Goal: Information Seeking & Learning: Learn about a topic

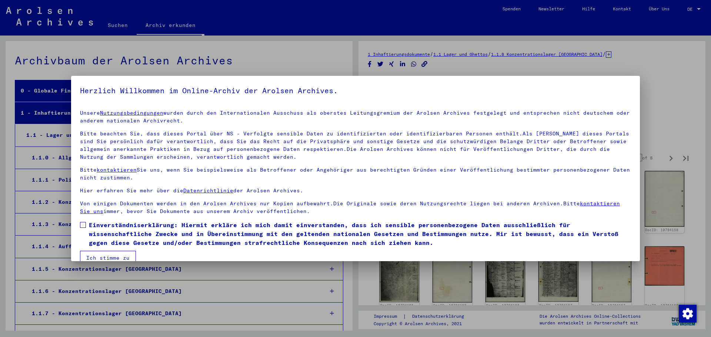
scroll to position [266, 0]
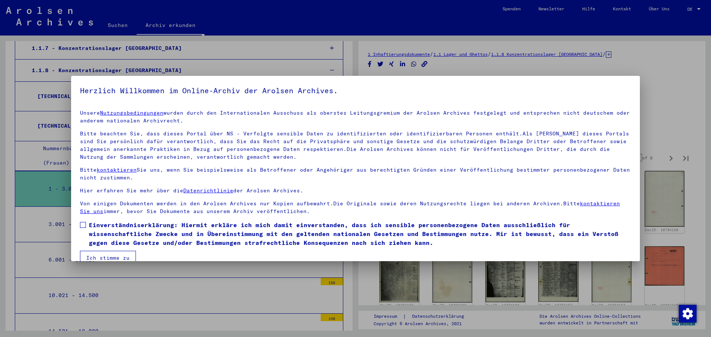
click at [80, 226] on span at bounding box center [83, 225] width 6 height 6
click at [101, 255] on button "Ich stimme zu" at bounding box center [108, 258] width 56 height 14
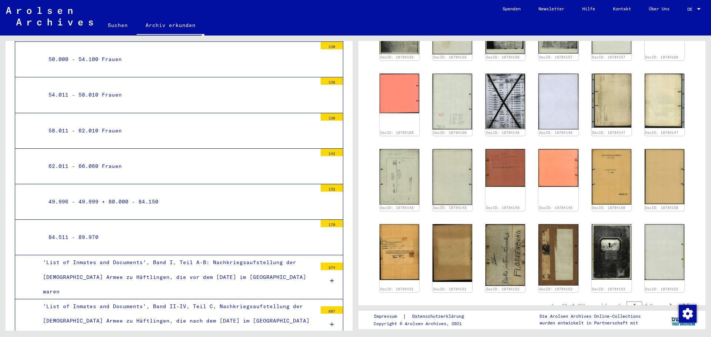
scroll to position [247, 0]
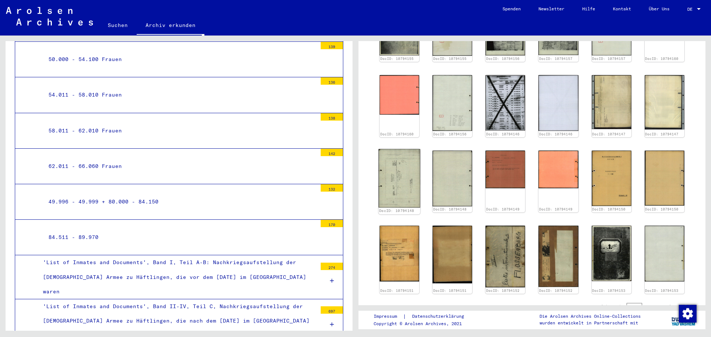
click at [411, 175] on img at bounding box center [399, 178] width 42 height 59
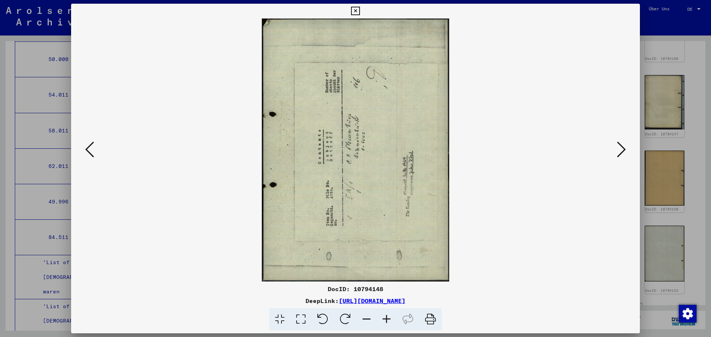
click at [621, 155] on icon at bounding box center [621, 150] width 9 height 18
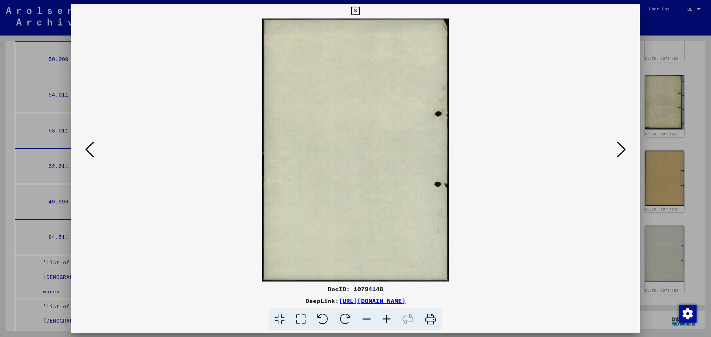
click at [621, 155] on icon at bounding box center [621, 150] width 9 height 18
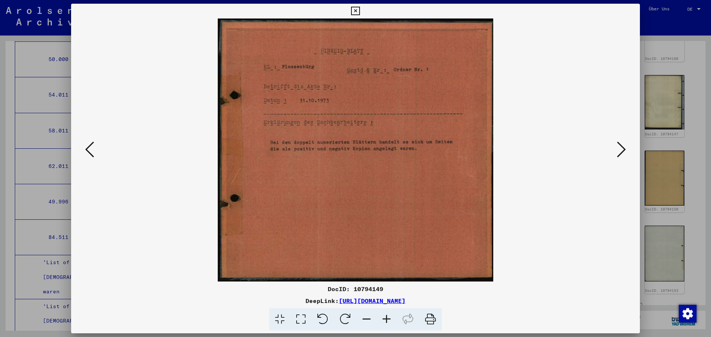
click at [621, 155] on icon at bounding box center [621, 150] width 9 height 18
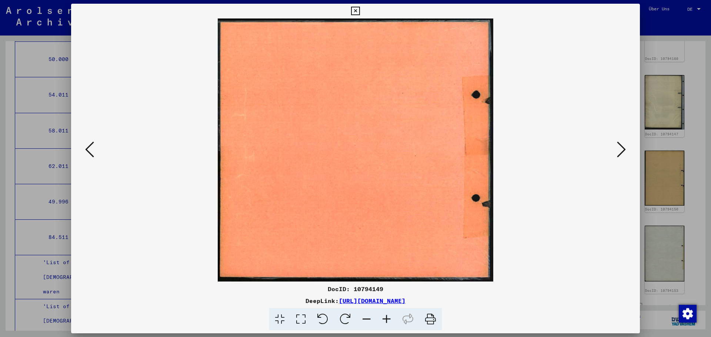
click at [621, 155] on icon at bounding box center [621, 150] width 9 height 18
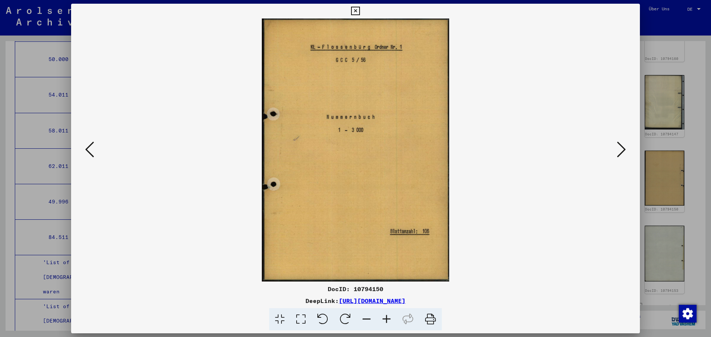
click at [621, 155] on icon at bounding box center [621, 150] width 9 height 18
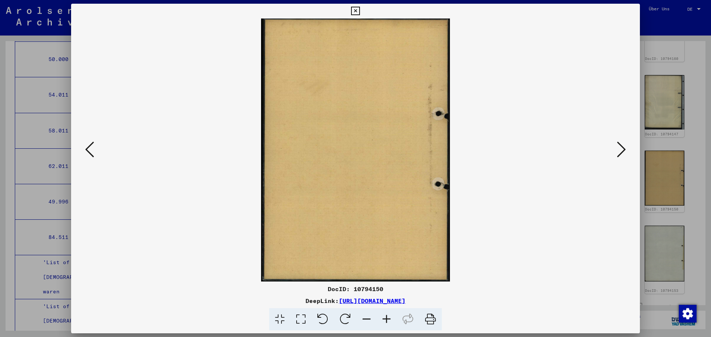
click at [621, 155] on icon at bounding box center [621, 150] width 9 height 18
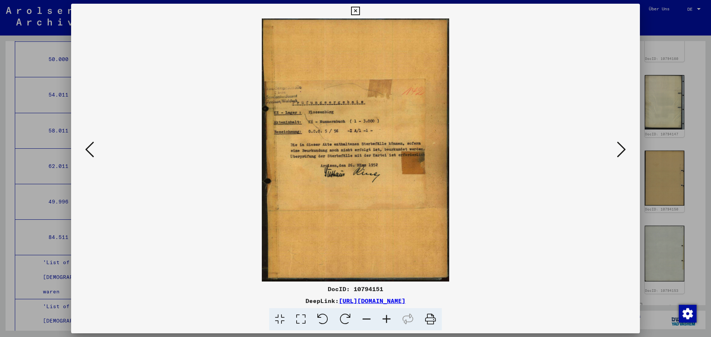
click at [624, 153] on icon at bounding box center [621, 150] width 9 height 18
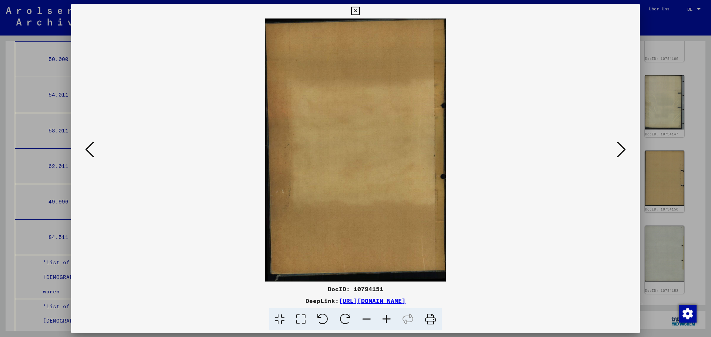
click at [624, 153] on icon at bounding box center [621, 150] width 9 height 18
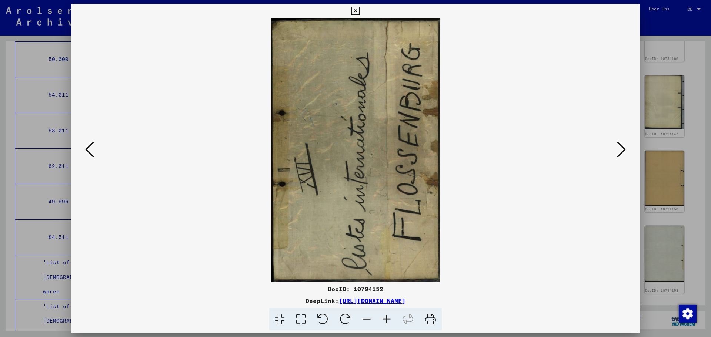
click at [624, 154] on icon at bounding box center [621, 150] width 9 height 18
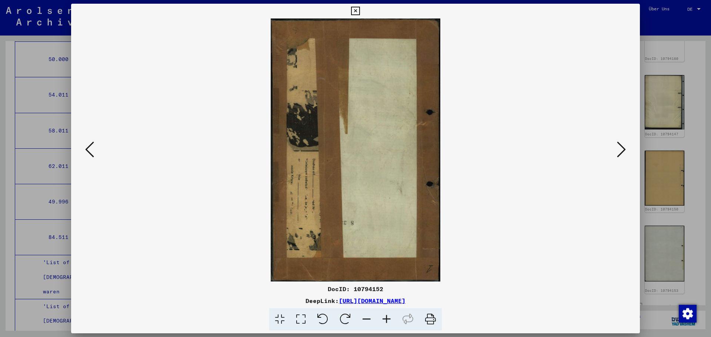
click at [624, 154] on icon at bounding box center [621, 150] width 9 height 18
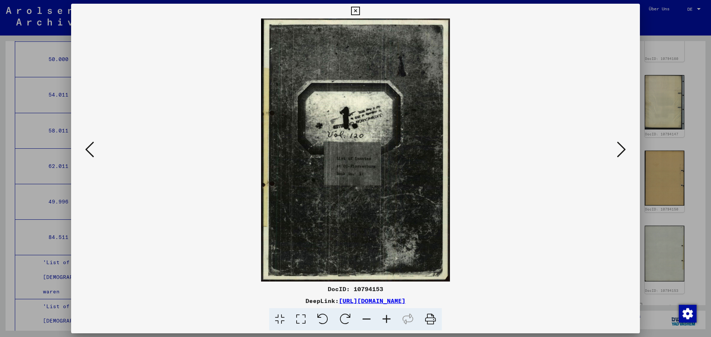
click at [624, 154] on icon at bounding box center [621, 150] width 9 height 18
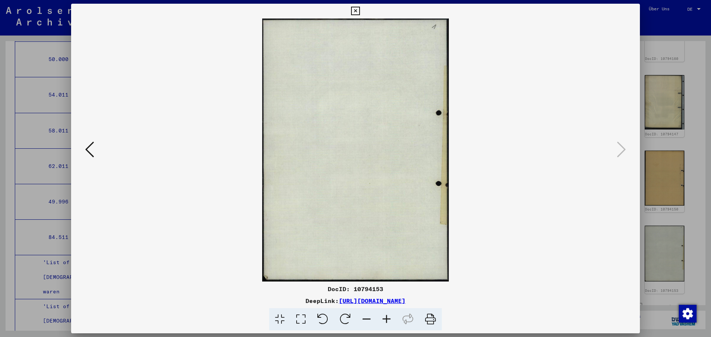
click at [353, 10] on icon at bounding box center [355, 11] width 9 height 9
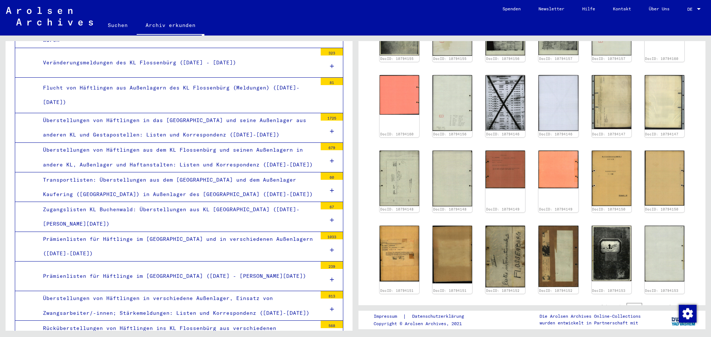
scroll to position [1154, 0]
click at [226, 202] on div "Zugangslisten KL Buchenwald: Überstellungen aus KL [GEOGRAPHIC_DATA] ([DATE]- […" at bounding box center [177, 216] width 280 height 29
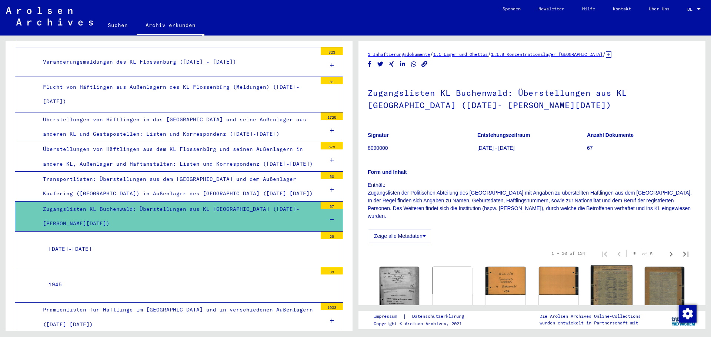
click at [622, 284] on img at bounding box center [612, 291] width 42 height 51
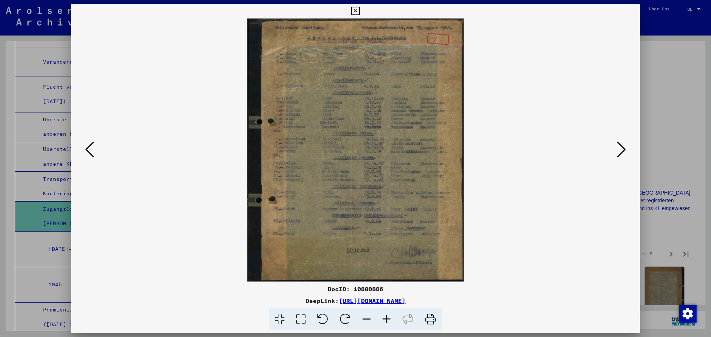
click at [620, 153] on icon at bounding box center [621, 150] width 9 height 18
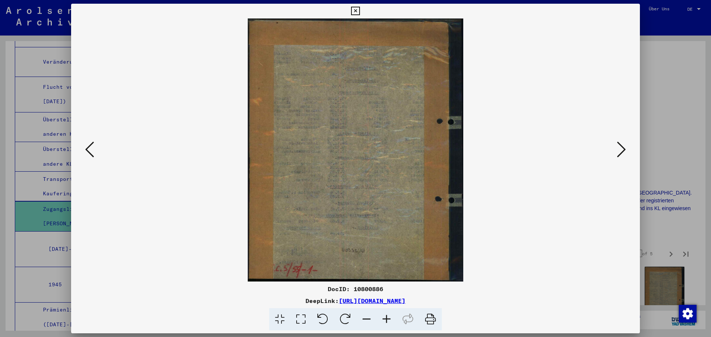
click at [620, 153] on icon at bounding box center [621, 150] width 9 height 18
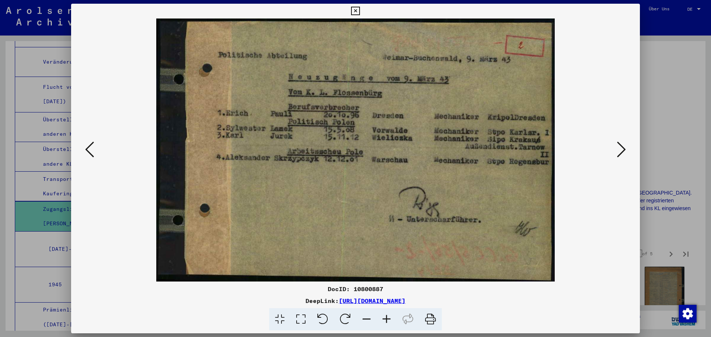
click at [620, 153] on icon at bounding box center [621, 150] width 9 height 18
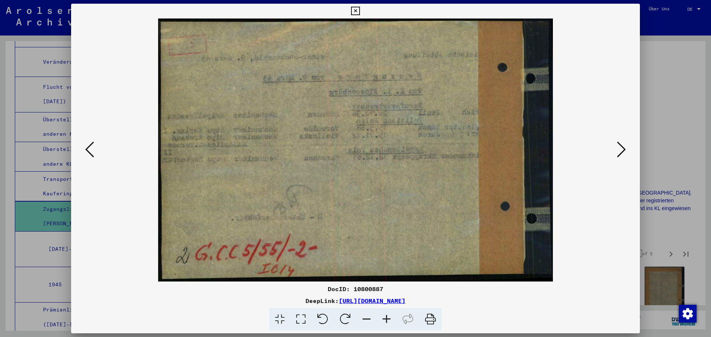
click at [621, 154] on icon at bounding box center [621, 150] width 9 height 18
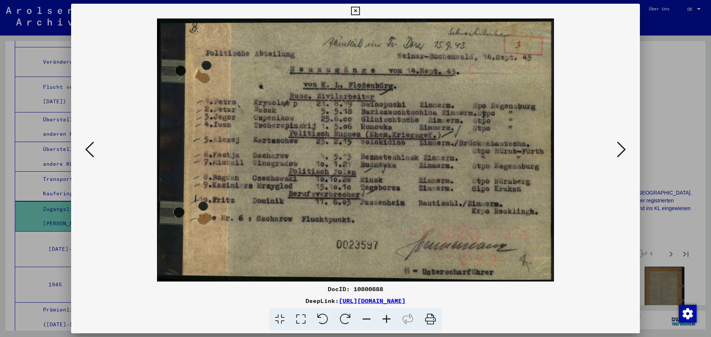
click at [622, 148] on icon at bounding box center [621, 150] width 9 height 18
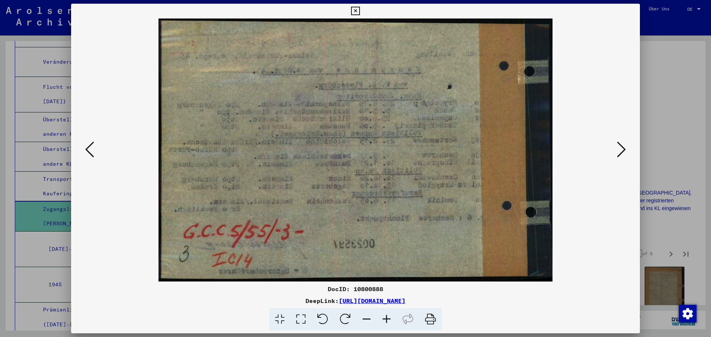
click at [622, 148] on icon at bounding box center [621, 150] width 9 height 18
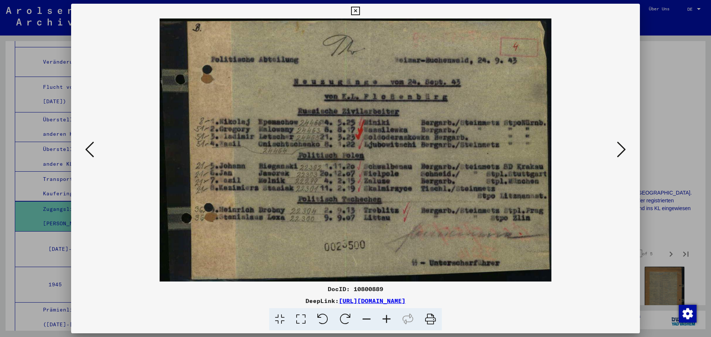
click at [626, 147] on icon at bounding box center [621, 150] width 9 height 18
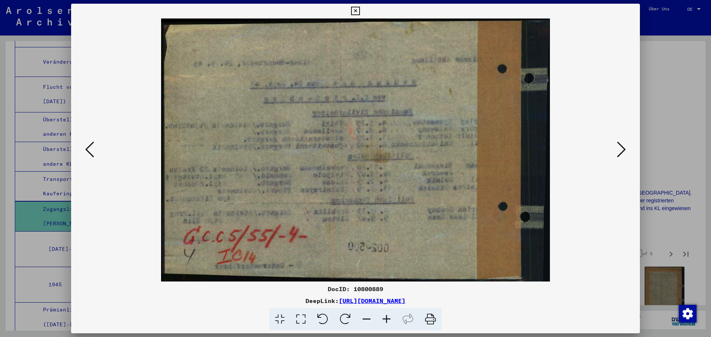
click at [626, 147] on icon at bounding box center [621, 150] width 9 height 18
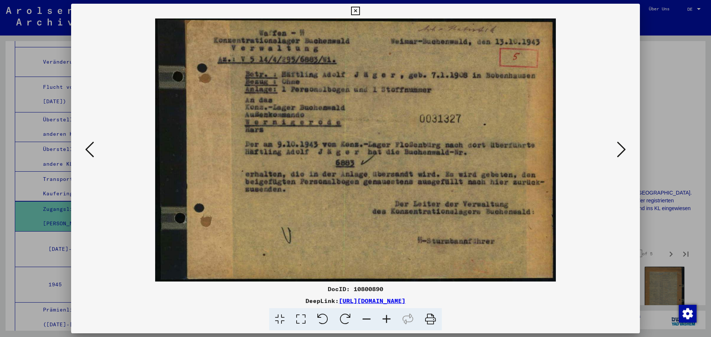
click at [626, 147] on icon at bounding box center [621, 150] width 9 height 18
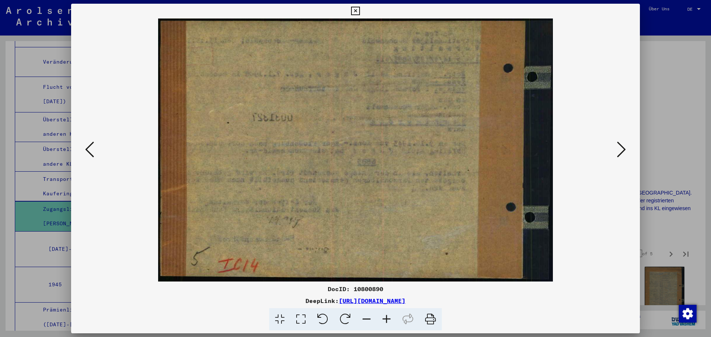
click at [626, 147] on icon at bounding box center [621, 150] width 9 height 18
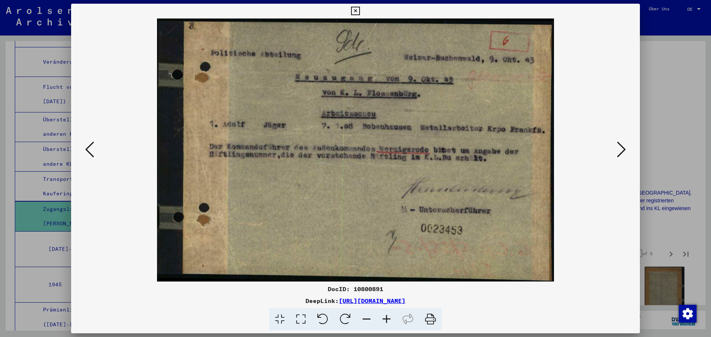
click at [626, 147] on icon at bounding box center [621, 150] width 9 height 18
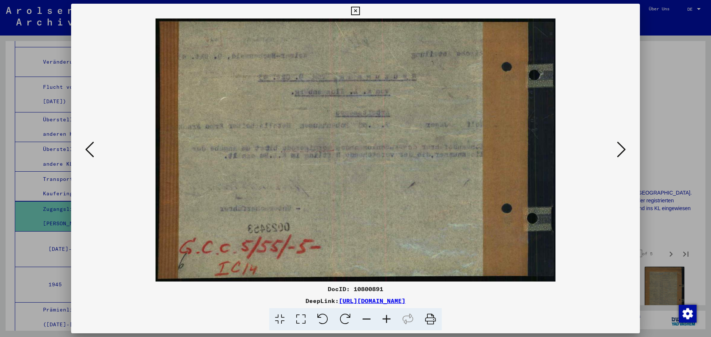
click at [626, 147] on icon at bounding box center [621, 150] width 9 height 18
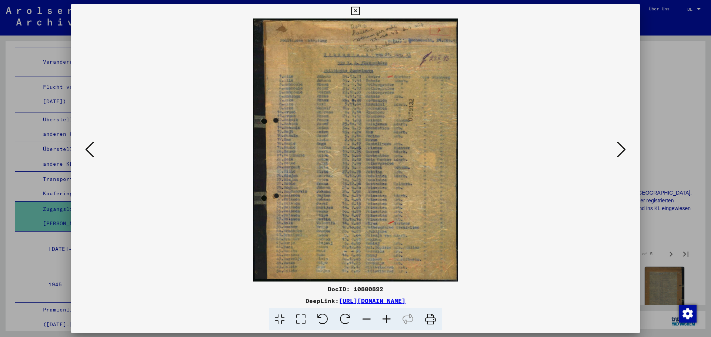
click at [618, 151] on icon at bounding box center [621, 150] width 9 height 18
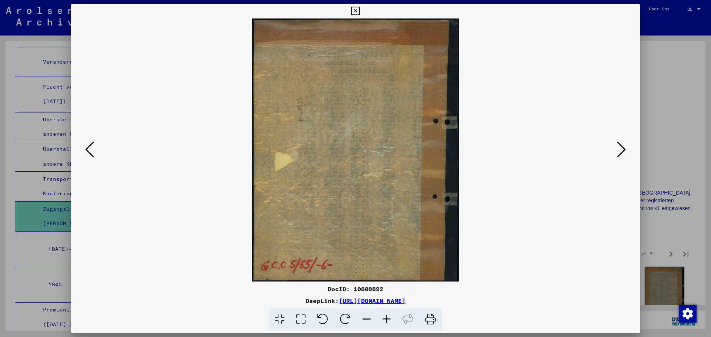
click at [618, 151] on icon at bounding box center [621, 150] width 9 height 18
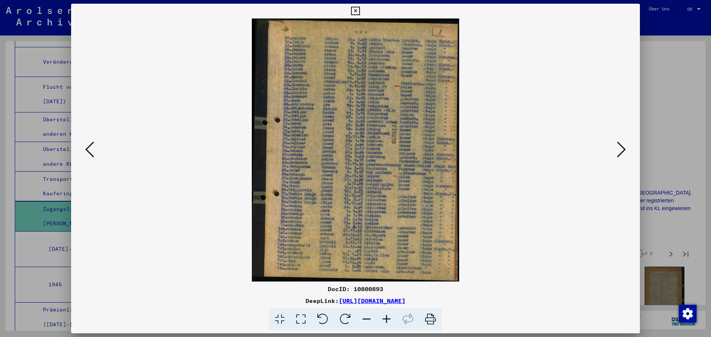
click at [618, 151] on icon at bounding box center [621, 150] width 9 height 18
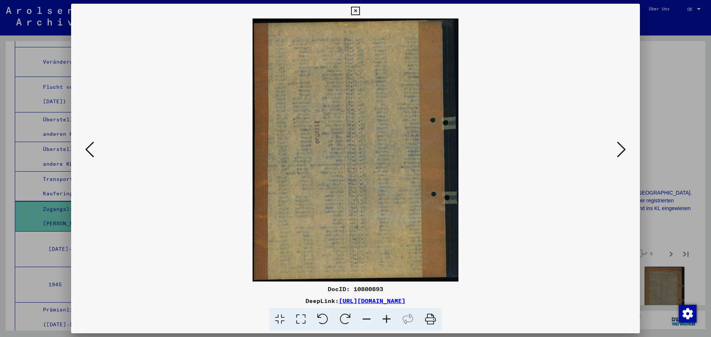
click at [618, 151] on icon at bounding box center [621, 150] width 9 height 18
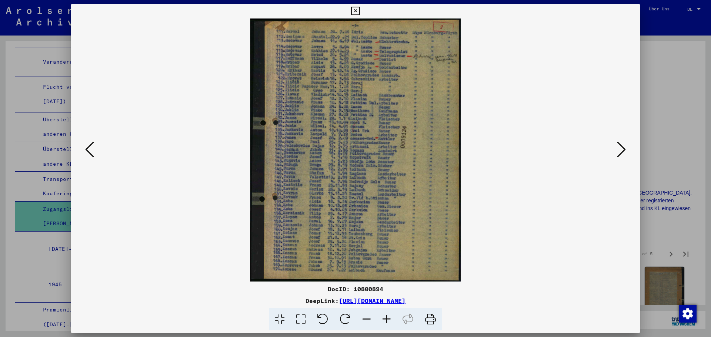
click at [618, 151] on icon at bounding box center [621, 150] width 9 height 18
